Goal: Task Accomplishment & Management: Manage account settings

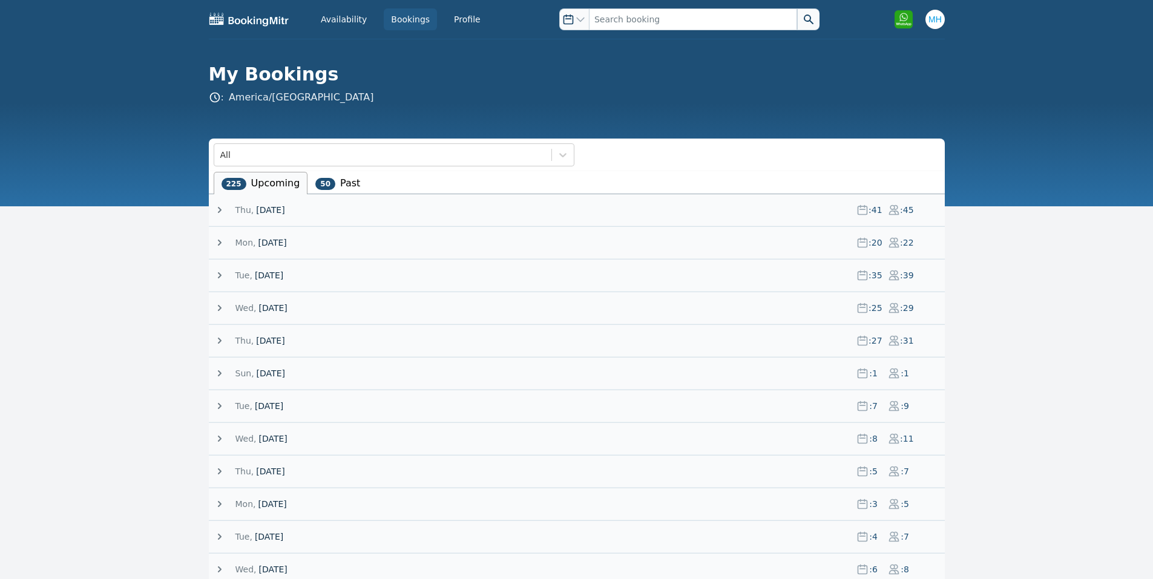
click at [284, 212] on span "[DATE]" at bounding box center [270, 210] width 28 height 12
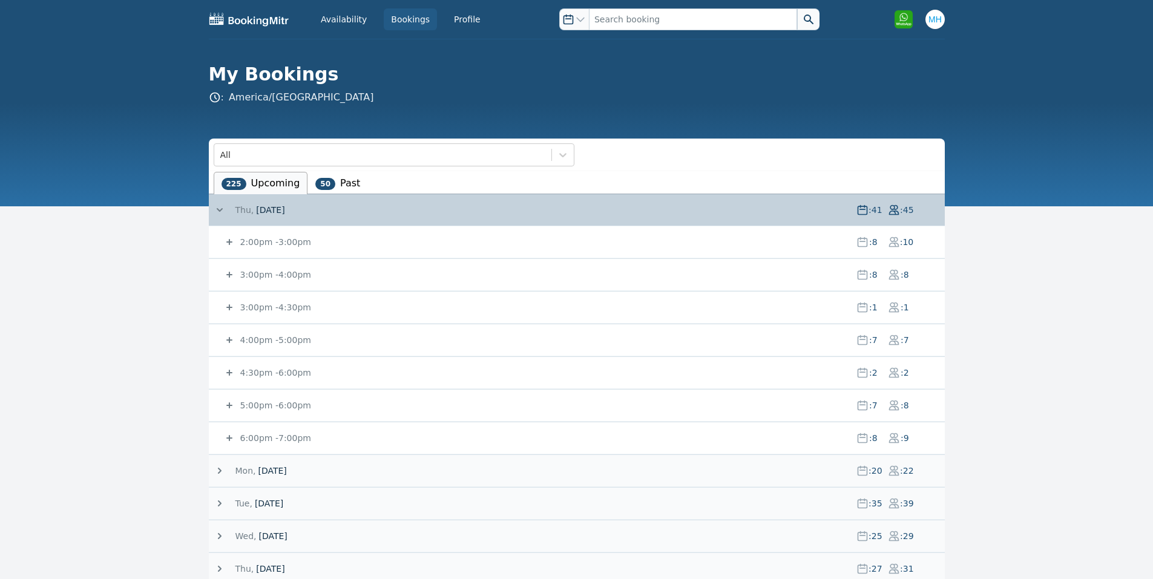
click at [275, 410] on small "5:00pm - 6:00pm" at bounding box center [274, 406] width 73 height 10
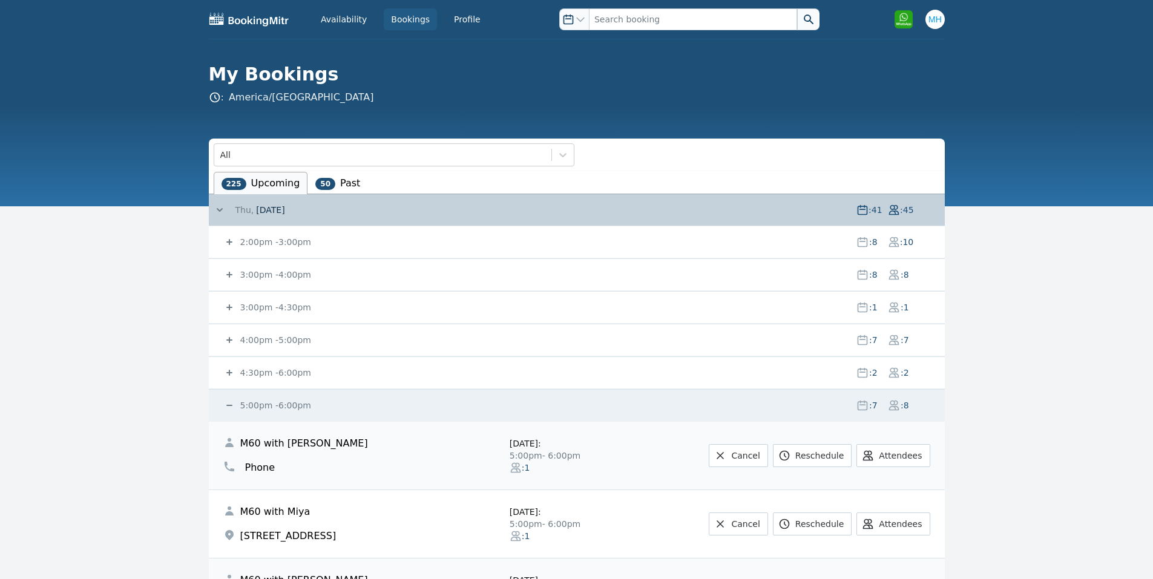
scroll to position [242, 0]
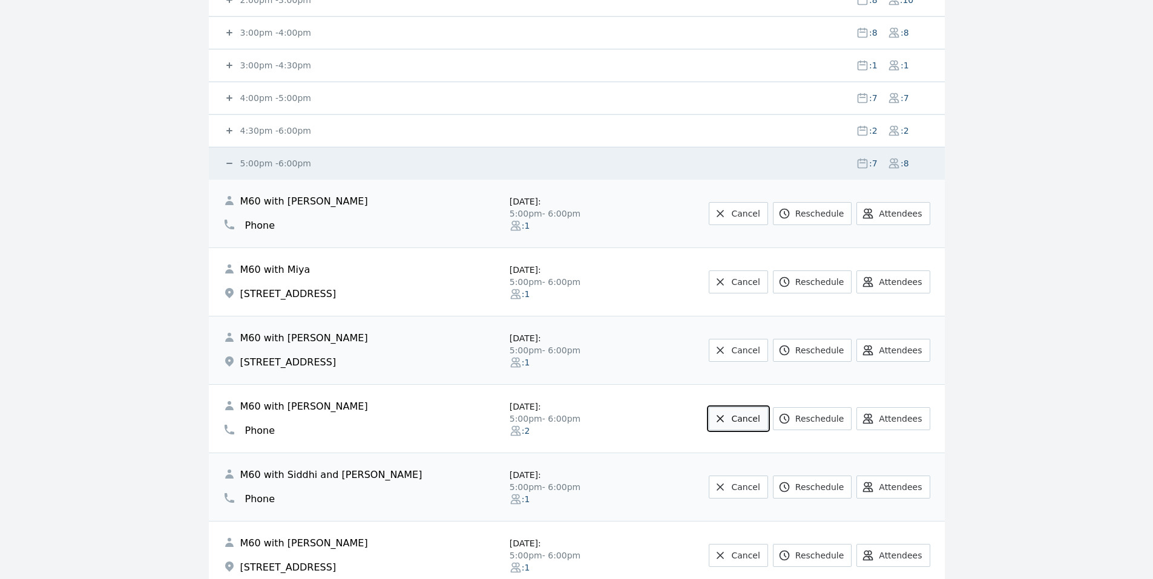
click at [755, 425] on link "Cancel" at bounding box center [738, 418] width 59 height 23
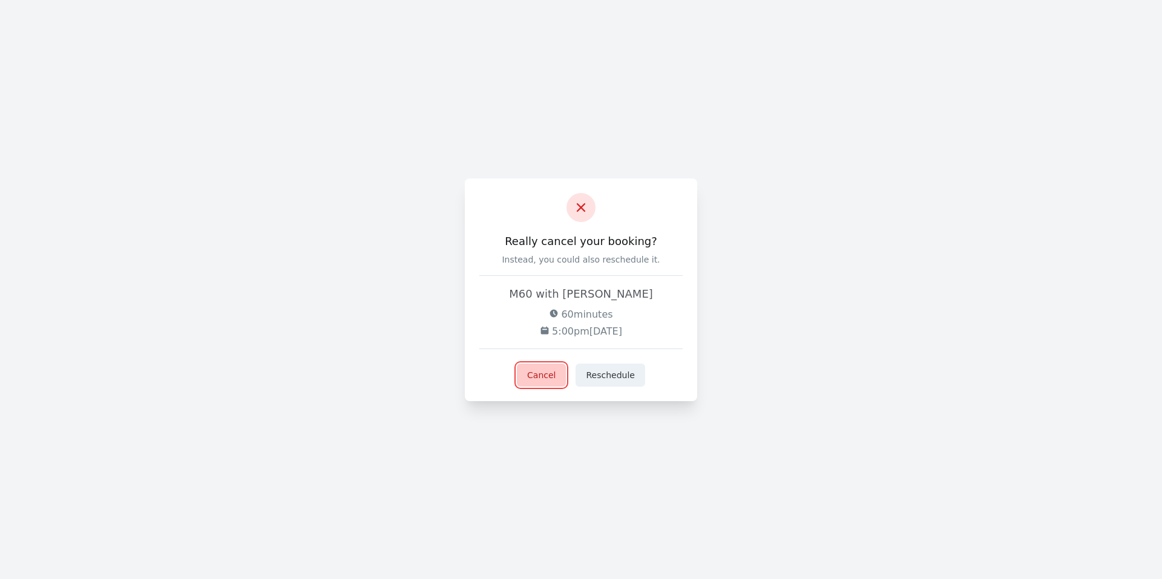
click at [550, 382] on button "Cancel" at bounding box center [541, 375] width 49 height 23
